Goal: Use online tool/utility: Utilize a website feature to perform a specific function

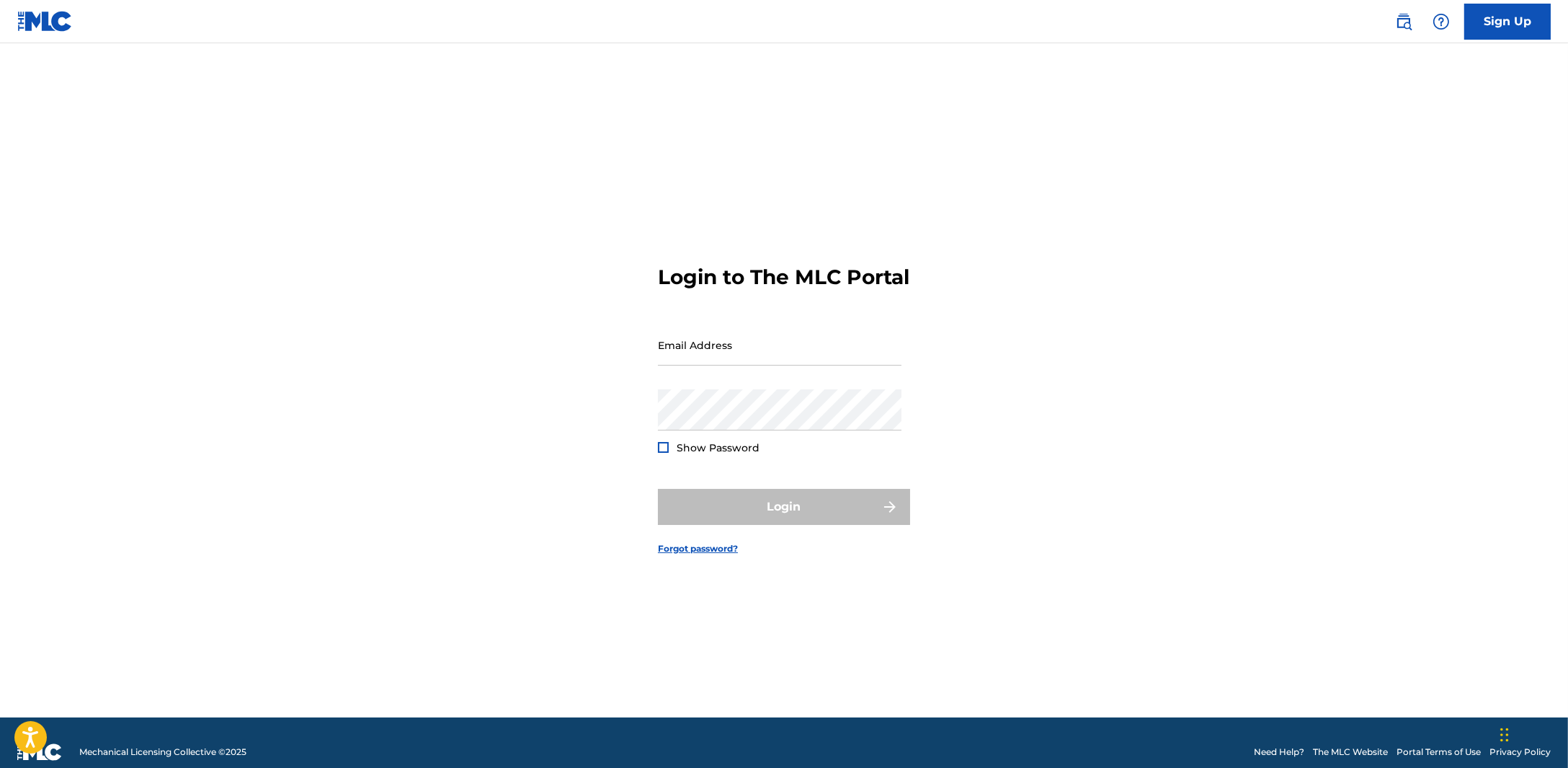
type input "[PERSON_NAME][EMAIL_ADDRESS][DOMAIN_NAME]"
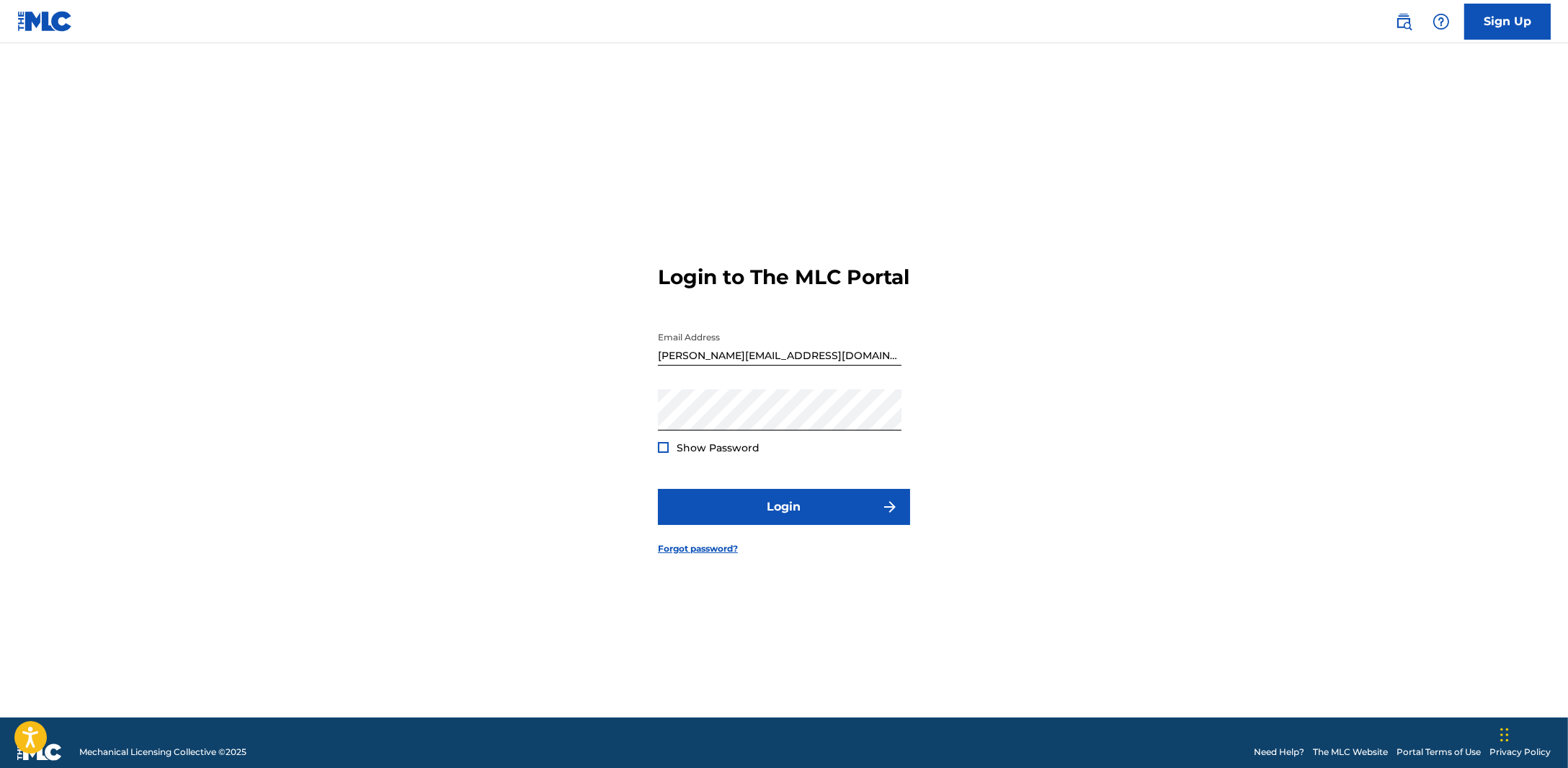
click at [750, 521] on div "Login" at bounding box center [784, 507] width 252 height 36
click at [750, 521] on button "Login" at bounding box center [784, 507] width 252 height 36
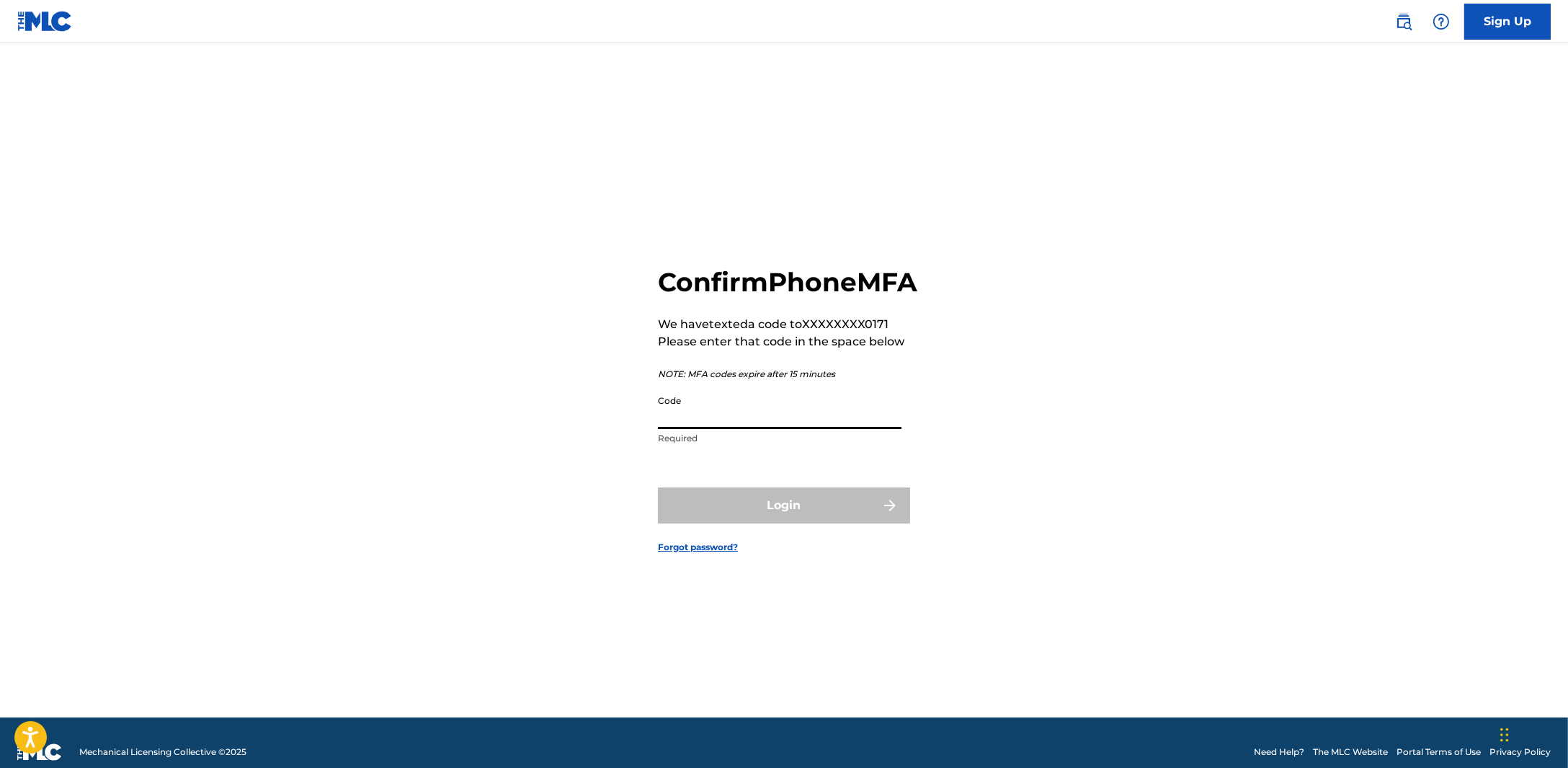
click at [779, 429] on input "Code" at bounding box center [779, 408] width 243 height 41
type input "526587"
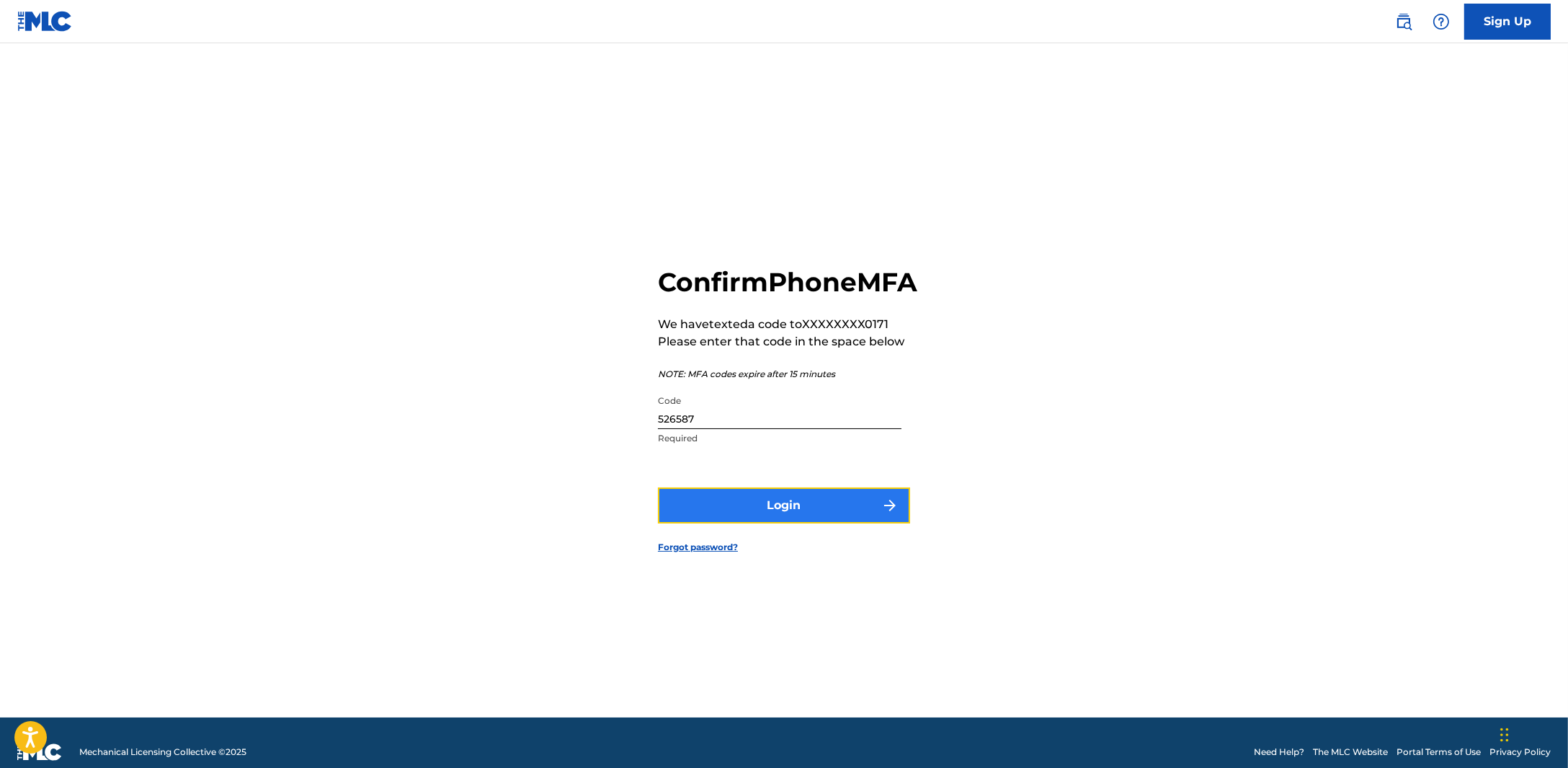
click at [804, 510] on button "Login" at bounding box center [784, 505] width 252 height 36
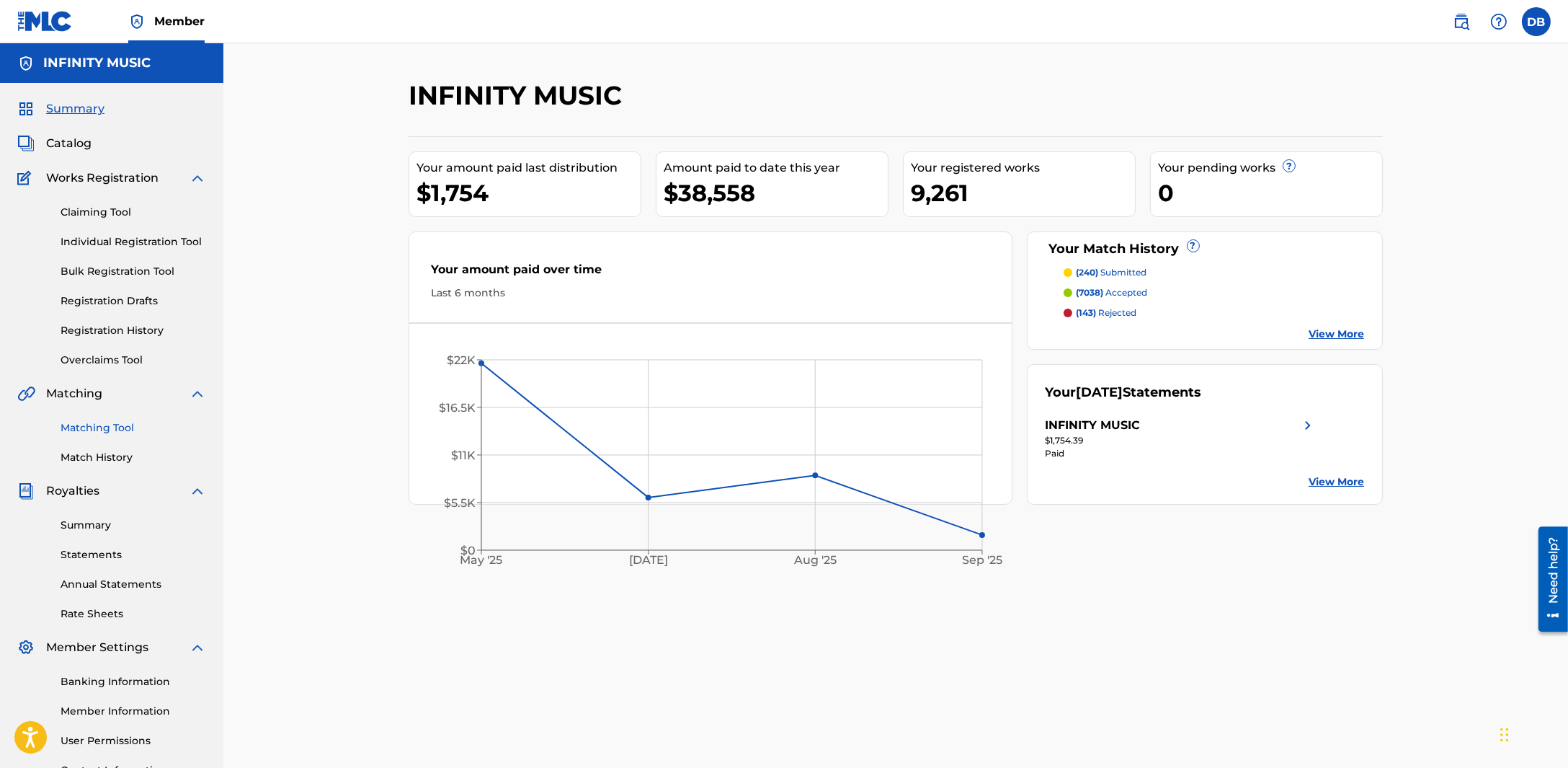
click at [172, 422] on link "Matching Tool" at bounding box center [133, 427] width 146 height 15
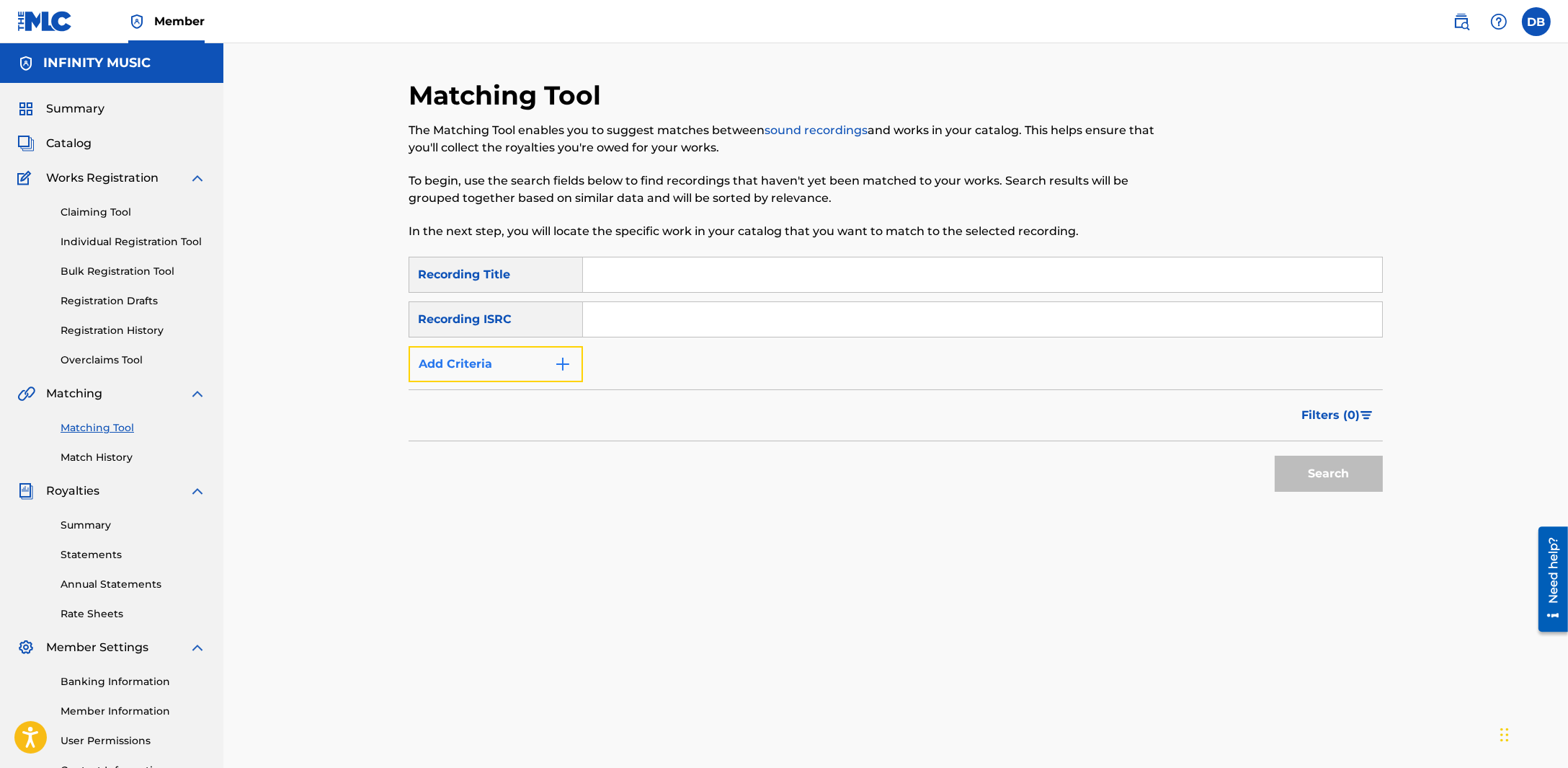
click at [467, 361] on button "Add Criteria" at bounding box center [495, 364] width 174 height 36
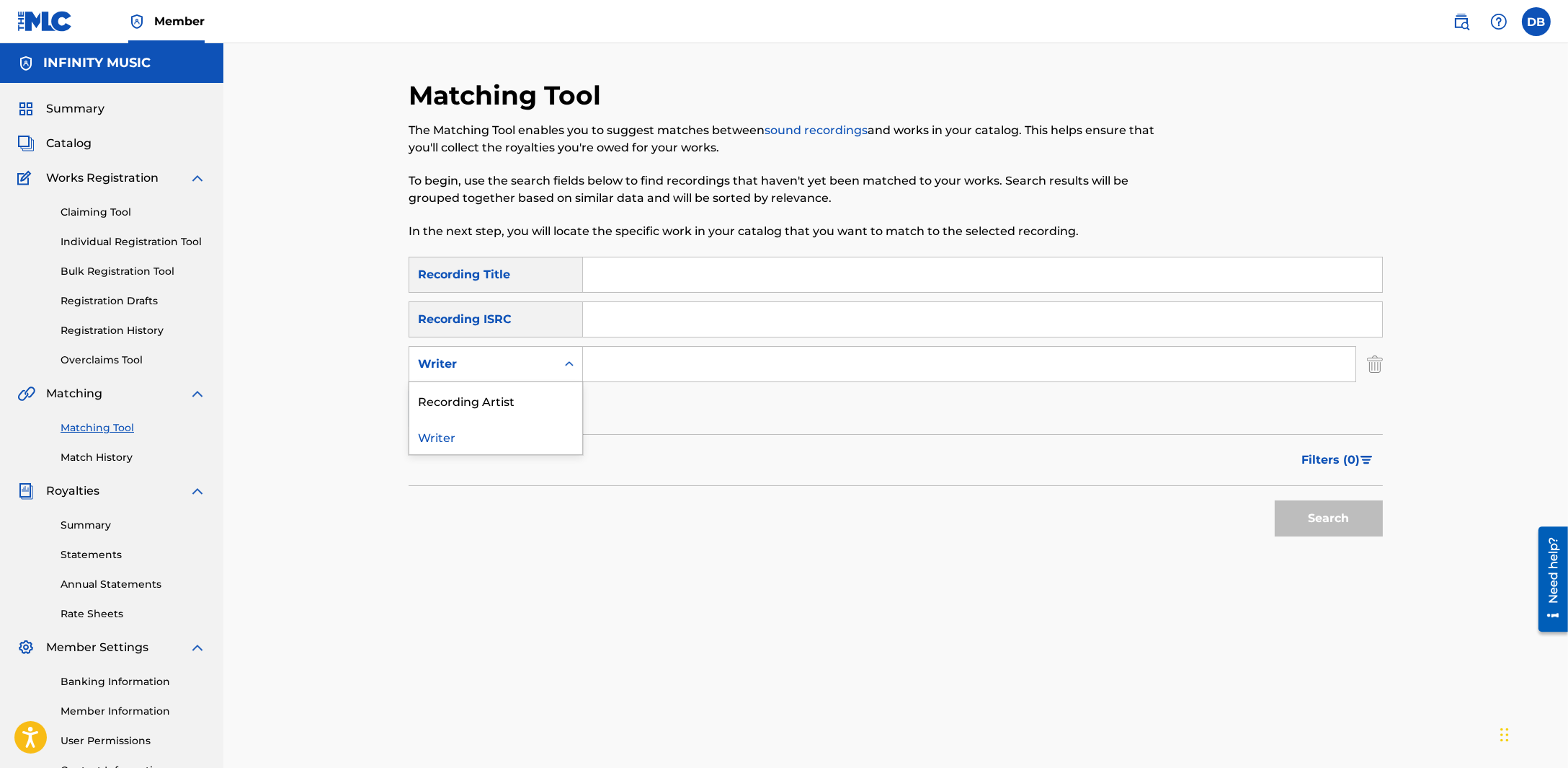
click at [484, 368] on div "Writer" at bounding box center [483, 365] width 130 height 18
click at [782, 365] on input "Search Form" at bounding box center [969, 364] width 773 height 35
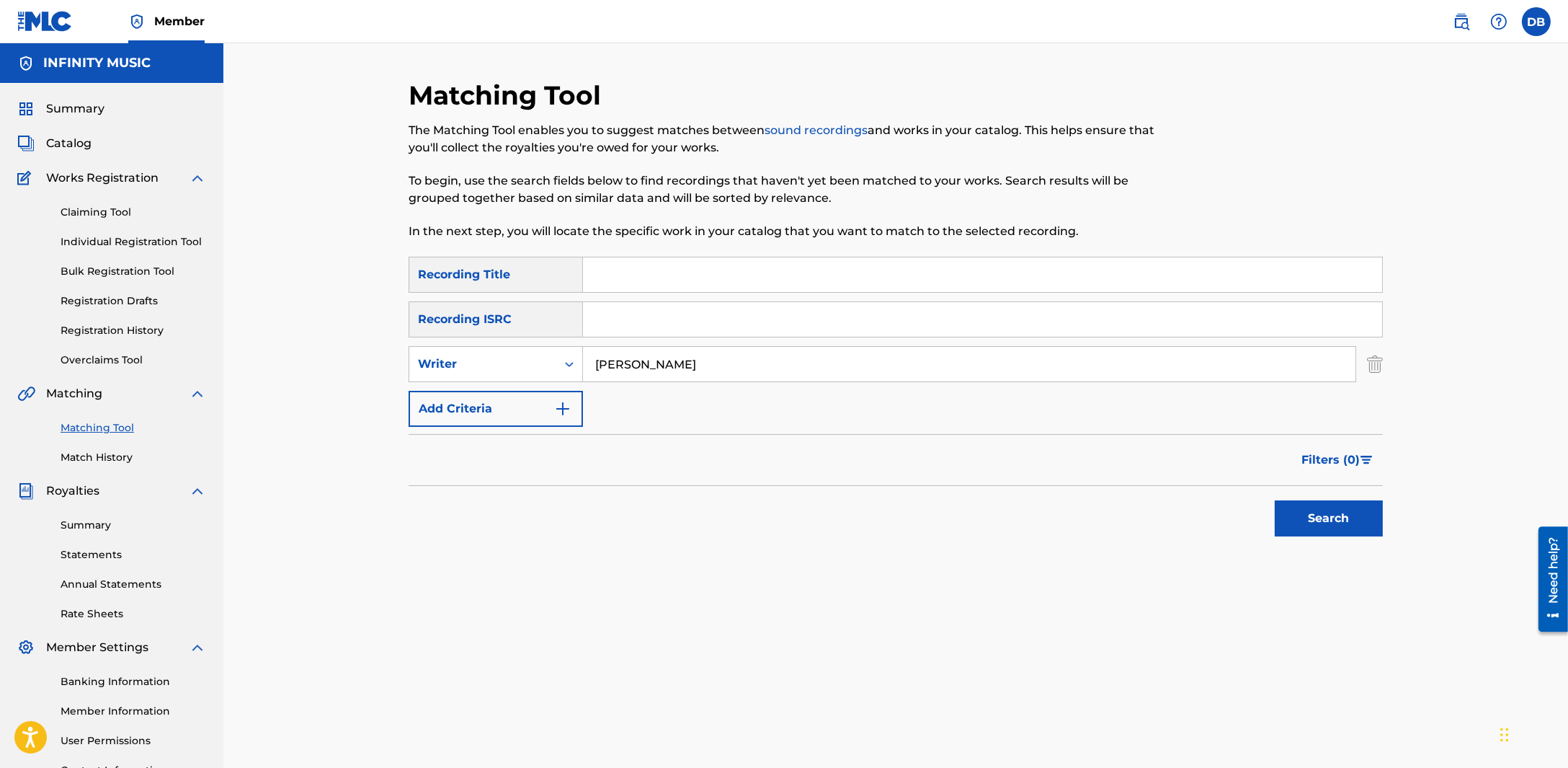
type input "[PERSON_NAME]"
click at [1275, 501] on button "Search" at bounding box center [1329, 518] width 108 height 36
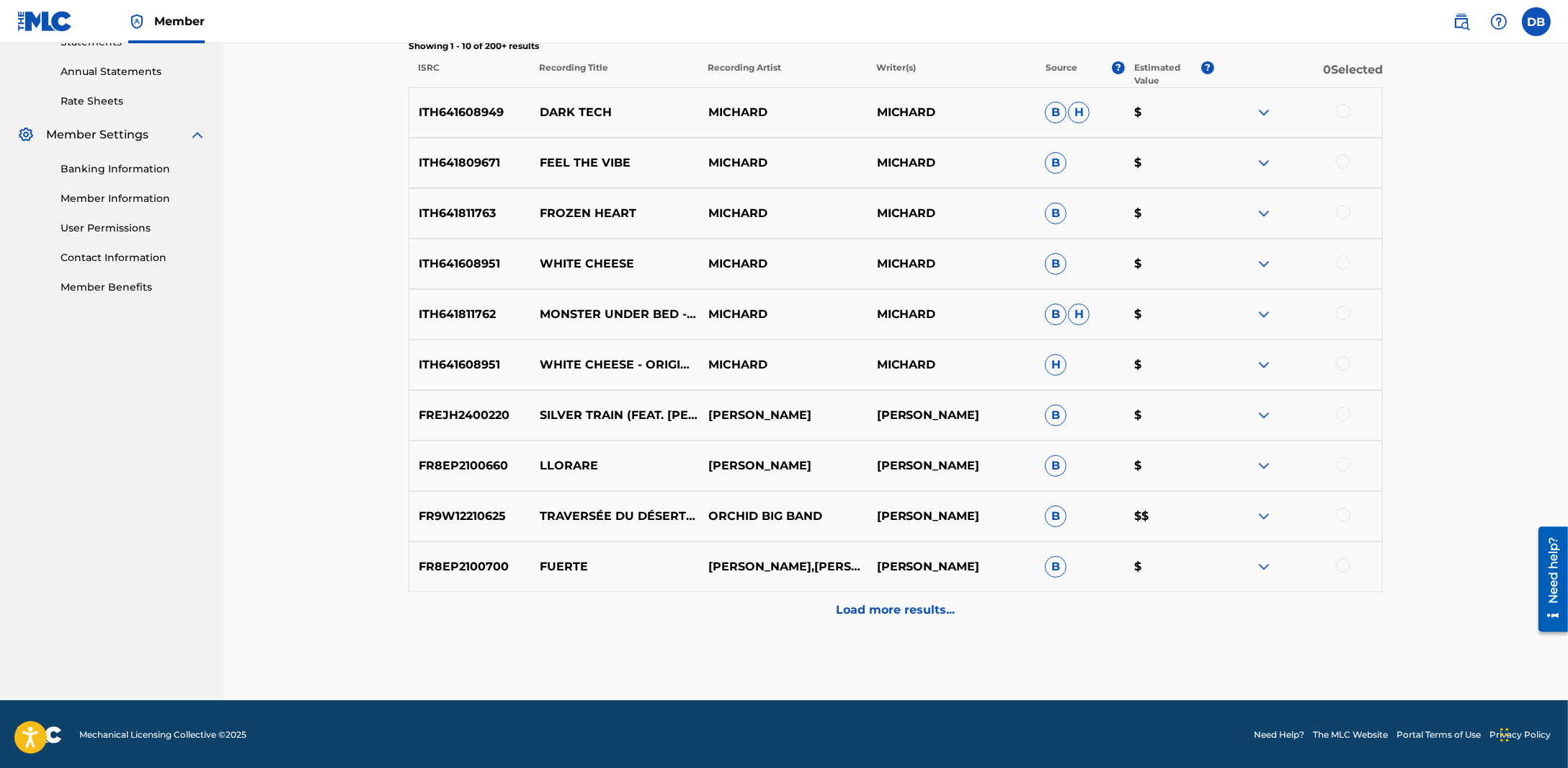
scroll to position [513, 0]
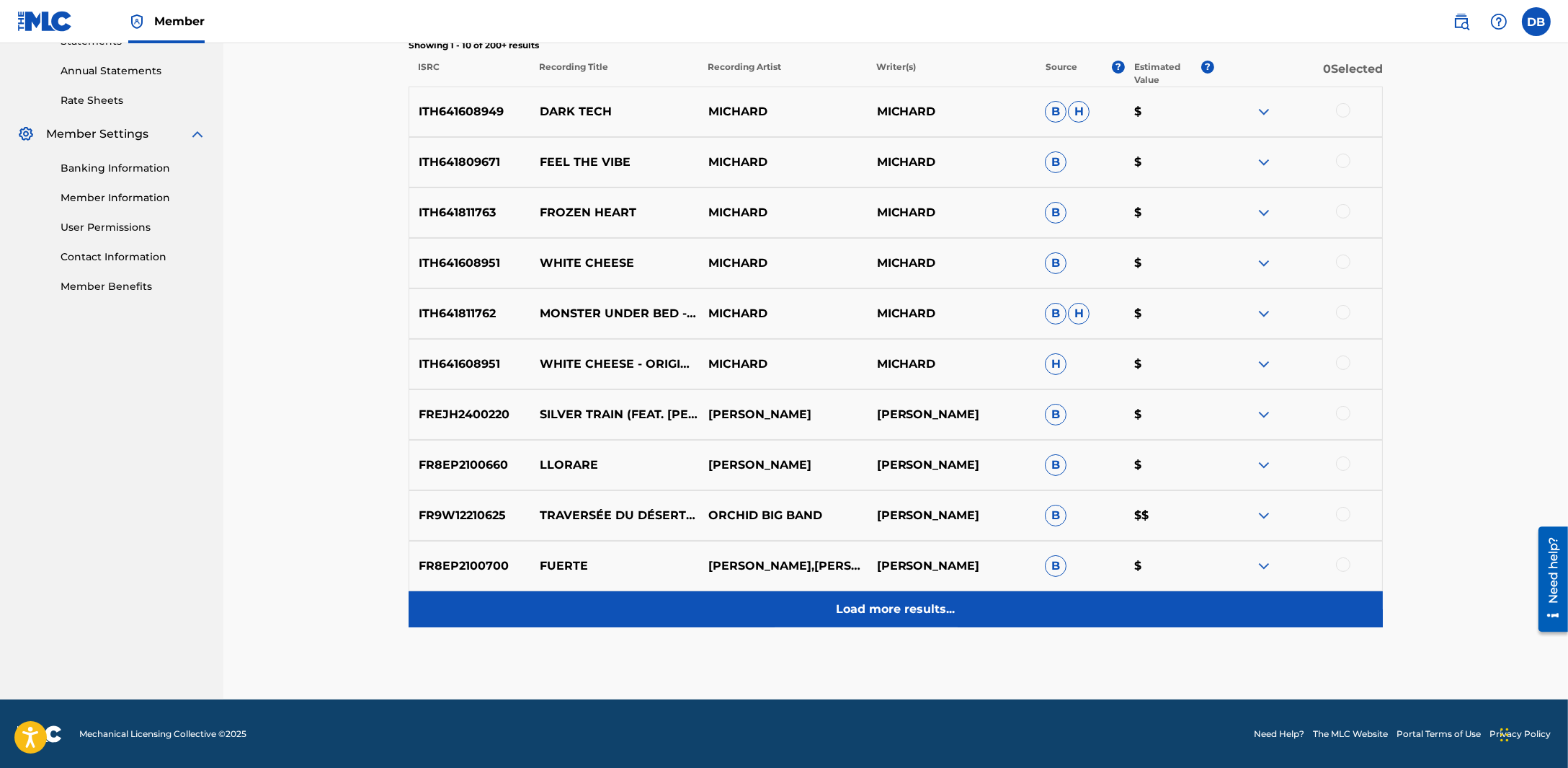
click at [857, 601] on p "Load more results..." at bounding box center [896, 610] width 119 height 18
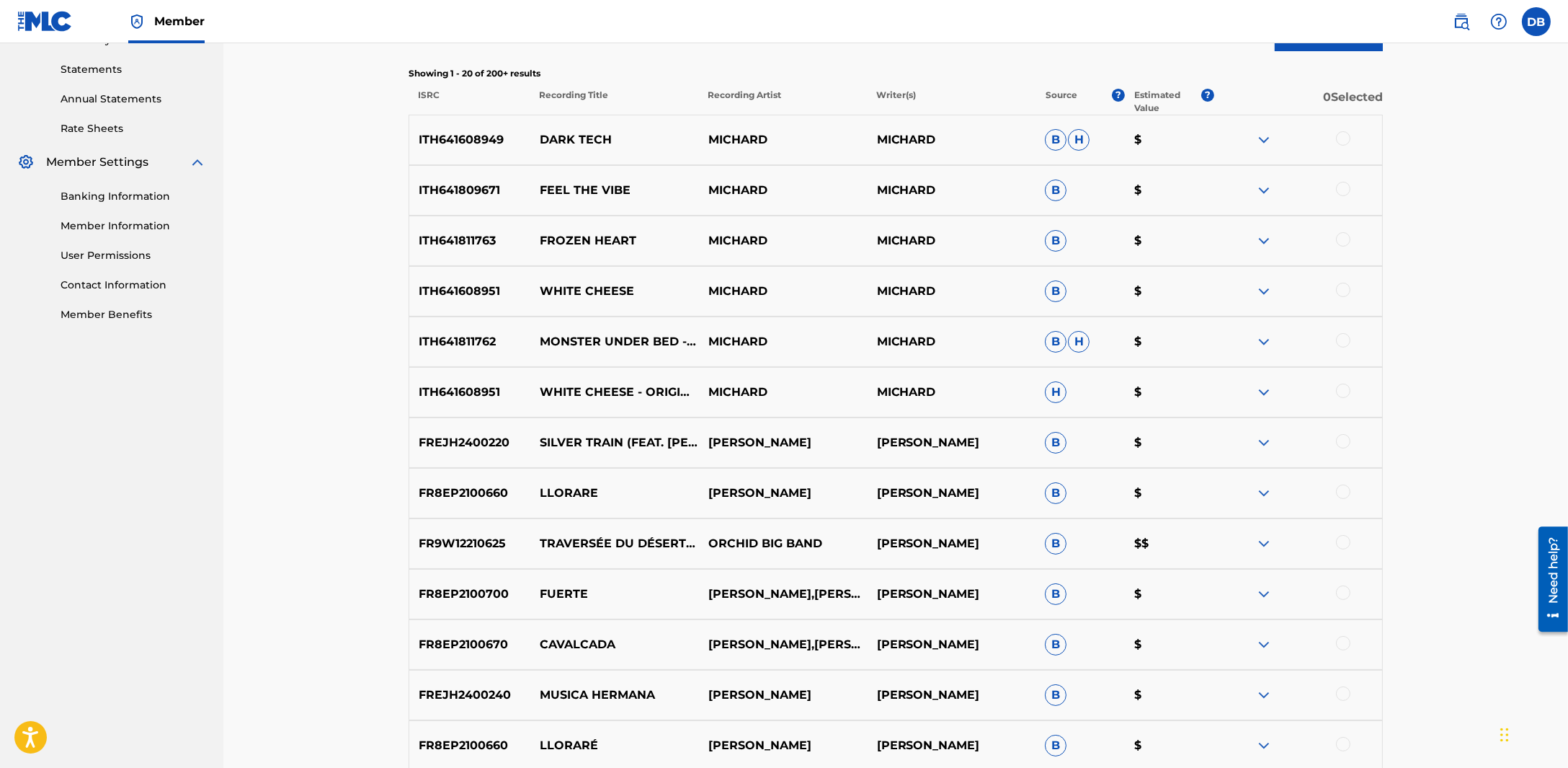
scroll to position [477, 0]
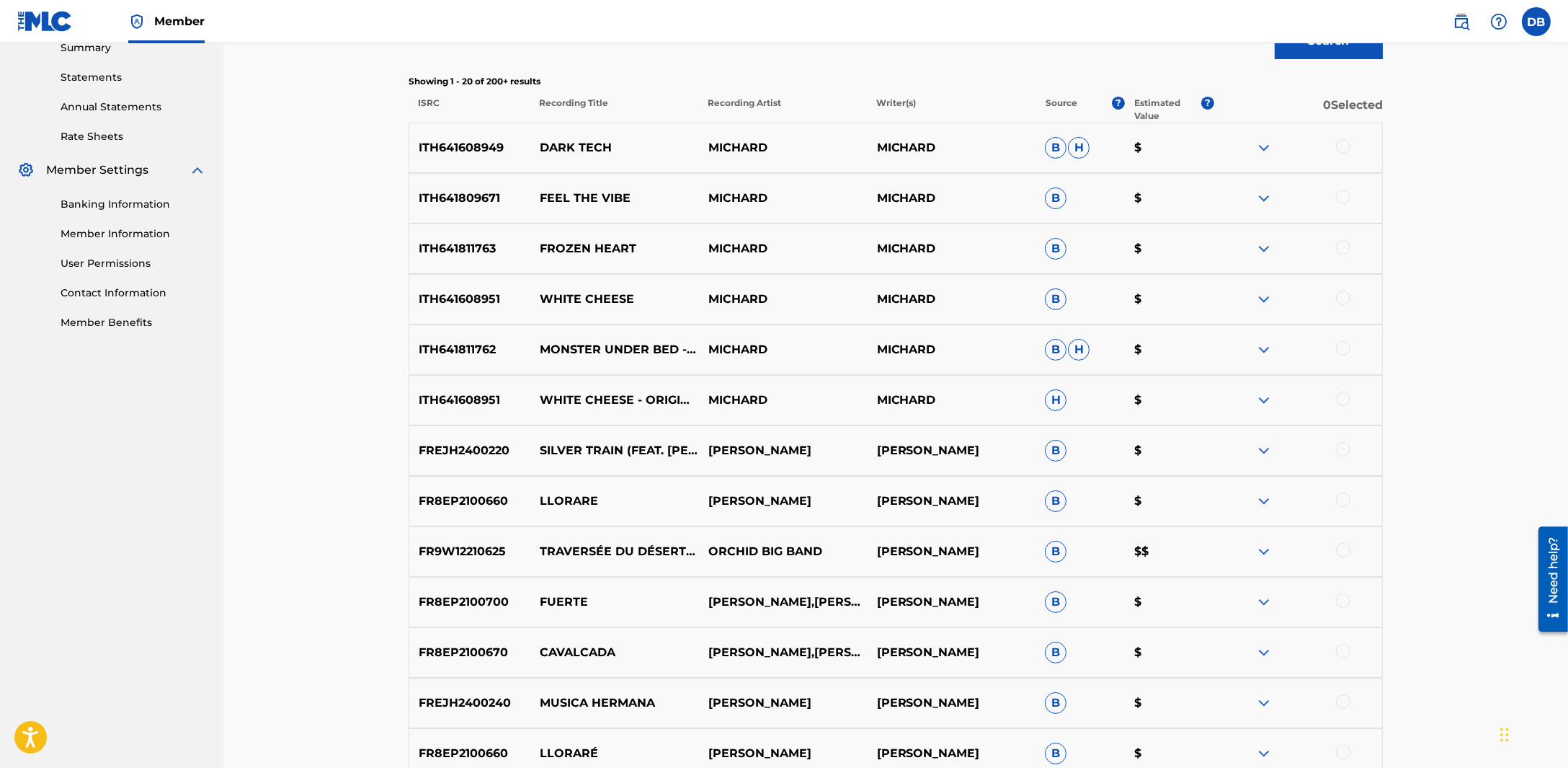
click at [60, 18] on img at bounding box center [45, 21] width 56 height 21
